Goal: Task Accomplishment & Management: Use online tool/utility

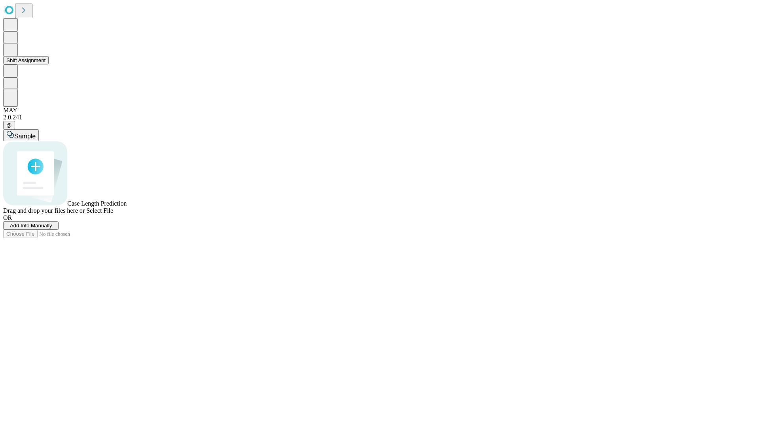
click at [49, 64] on button "Shift Assignment" at bounding box center [26, 60] width 46 height 8
